Goal: Task Accomplishment & Management: Use online tool/utility

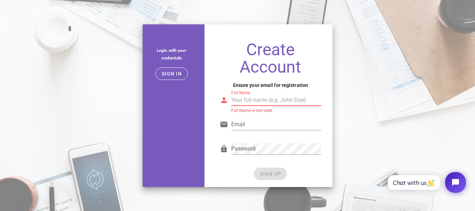
click at [255, 101] on input "Full Name" at bounding box center [276, 100] width 90 height 11
click at [264, 137] on div at bounding box center [276, 135] width 90 height 5
click at [263, 123] on input "Email" at bounding box center [276, 124] width 90 height 11
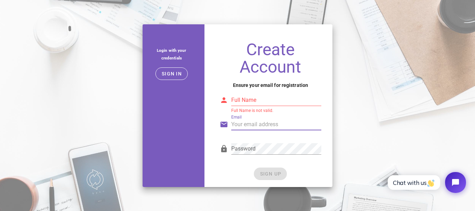
paste input "sevpul@imail.edu.pl"
type input "sevpul@imail.edu.pl"
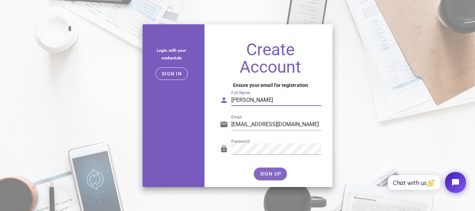
type input "amir samiii"
click at [263, 175] on span "SIGN UP" at bounding box center [271, 174] width 22 height 6
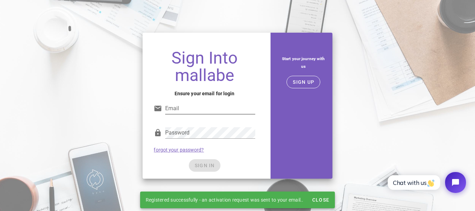
click at [201, 112] on input "Email" at bounding box center [210, 108] width 90 height 11
click at [211, 111] on input "Email" at bounding box center [210, 108] width 90 height 11
paste input "[EMAIL_ADDRESS][DOMAIN_NAME]"
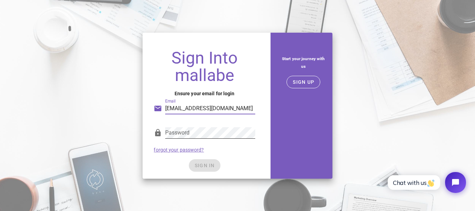
type input "[EMAIL_ADDRESS][DOMAIN_NAME]"
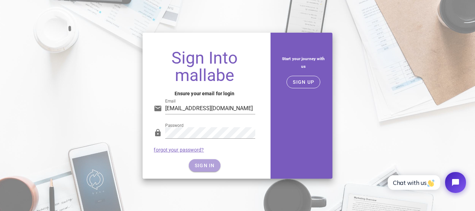
click at [206, 164] on span "SIGN IN" at bounding box center [204, 166] width 21 height 6
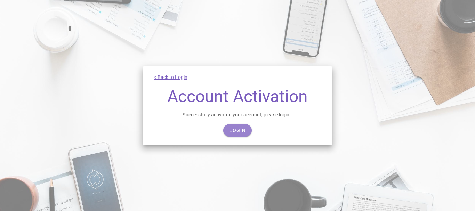
click at [241, 125] on link "Login" at bounding box center [237, 130] width 28 height 13
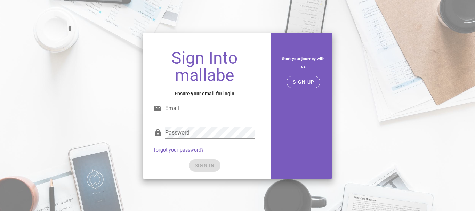
click at [213, 111] on input "Email" at bounding box center [210, 108] width 90 height 11
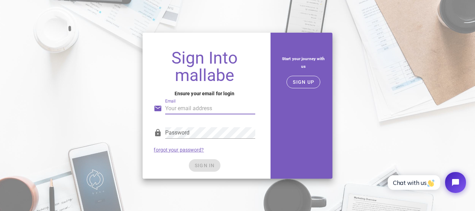
paste input "sevpul@imail.edu.pl"
type input "sevpul@imail.edu.pl"
click at [260, 164] on div "Sign Into mallabe Ensure your email for login Email sevpul@imail.edu.pl Passwor…" at bounding box center [205, 111] width 124 height 135
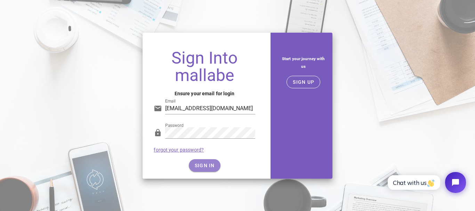
click at [218, 164] on button "SIGN IN" at bounding box center [205, 165] width 32 height 13
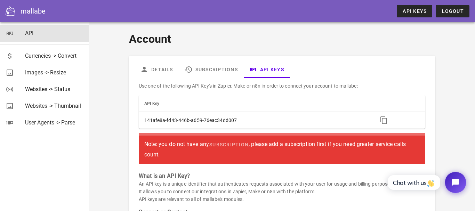
click at [29, 33] on div "API" at bounding box center [54, 33] width 58 height 7
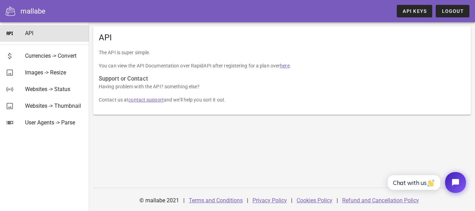
click at [127, 54] on p "The API is super simple." at bounding box center [282, 53] width 367 height 8
click at [286, 68] on link "here" at bounding box center [284, 66] width 9 height 6
click at [415, 13] on span "API Keys" at bounding box center [415, 11] width 24 height 6
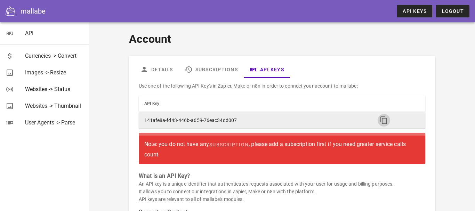
click at [385, 121] on icon "button" at bounding box center [384, 120] width 8 height 8
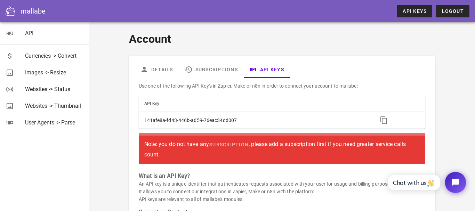
click at [442, 76] on div "Account Details Subscriptions API Keys Use one of the following API Key's in Za…" at bounding box center [282, 152] width 378 height 253
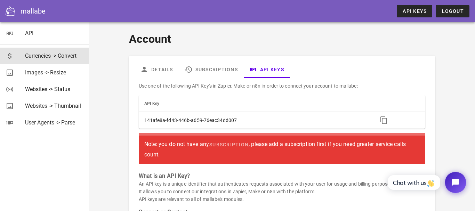
click at [52, 58] on div "Currencies -> Convert" at bounding box center [54, 56] width 58 height 7
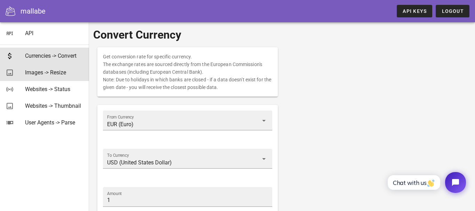
click at [69, 77] on div "Images -> Resize" at bounding box center [54, 72] width 58 height 15
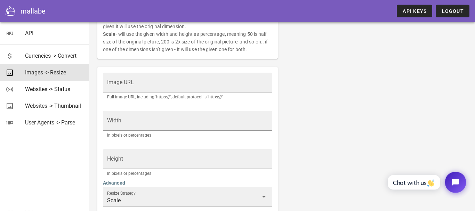
scroll to position [185, 0]
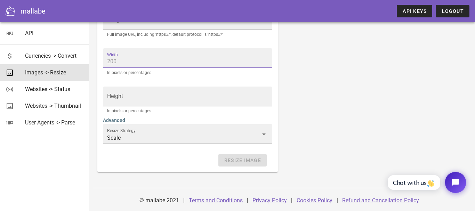
click at [148, 62] on input "Width" at bounding box center [187, 61] width 161 height 11
click at [137, 57] on input "Width" at bounding box center [187, 61] width 161 height 11
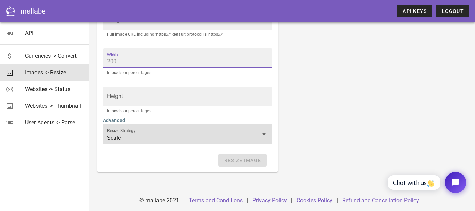
click at [138, 136] on input "Scale" at bounding box center [182, 138] width 151 height 11
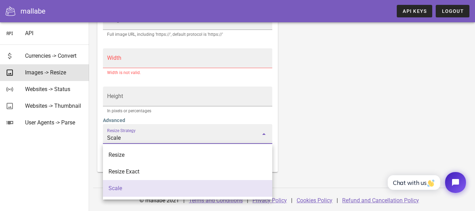
click at [139, 136] on input "Scale" at bounding box center [182, 138] width 151 height 11
click at [189, 29] on div "Image URL" at bounding box center [187, 19] width 161 height 19
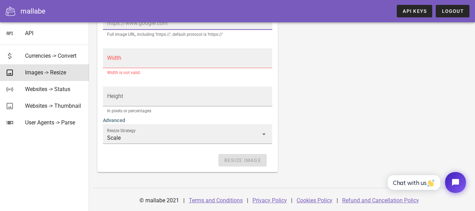
paste input "[URL] futuristic cityscape in [DATE], showcasing a sleek, minimalist interface …"
type input "[URL] futuristic cityscape in [DATE], showcasing a sleek, minimalist interface …"
click at [183, 62] on input "Width" at bounding box center [187, 61] width 161 height 11
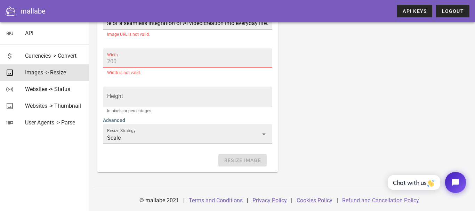
scroll to position [0, 1372]
type input "710"
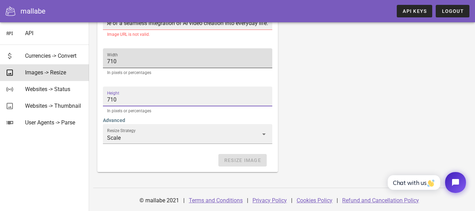
type input "710"
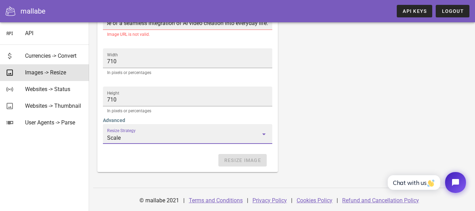
click at [356, 128] on div "Resize an image. Note: The image needs to be publicly accessible and not under …" at bounding box center [282, 17] width 378 height 318
click at [258, 160] on div "Resize Image" at bounding box center [187, 160] width 169 height 13
click at [355, 124] on div "Resize an image. Note: The image needs to be publicly accessible and not under …" at bounding box center [282, 17] width 378 height 318
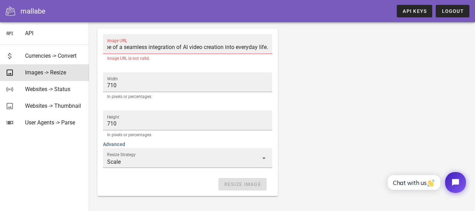
scroll to position [162, 0]
click at [335, 67] on div "Resize an image. Note: The image needs to be publicly accessible and not under …" at bounding box center [282, 40] width 378 height 318
